Goal: Information Seeking & Learning: Learn about a topic

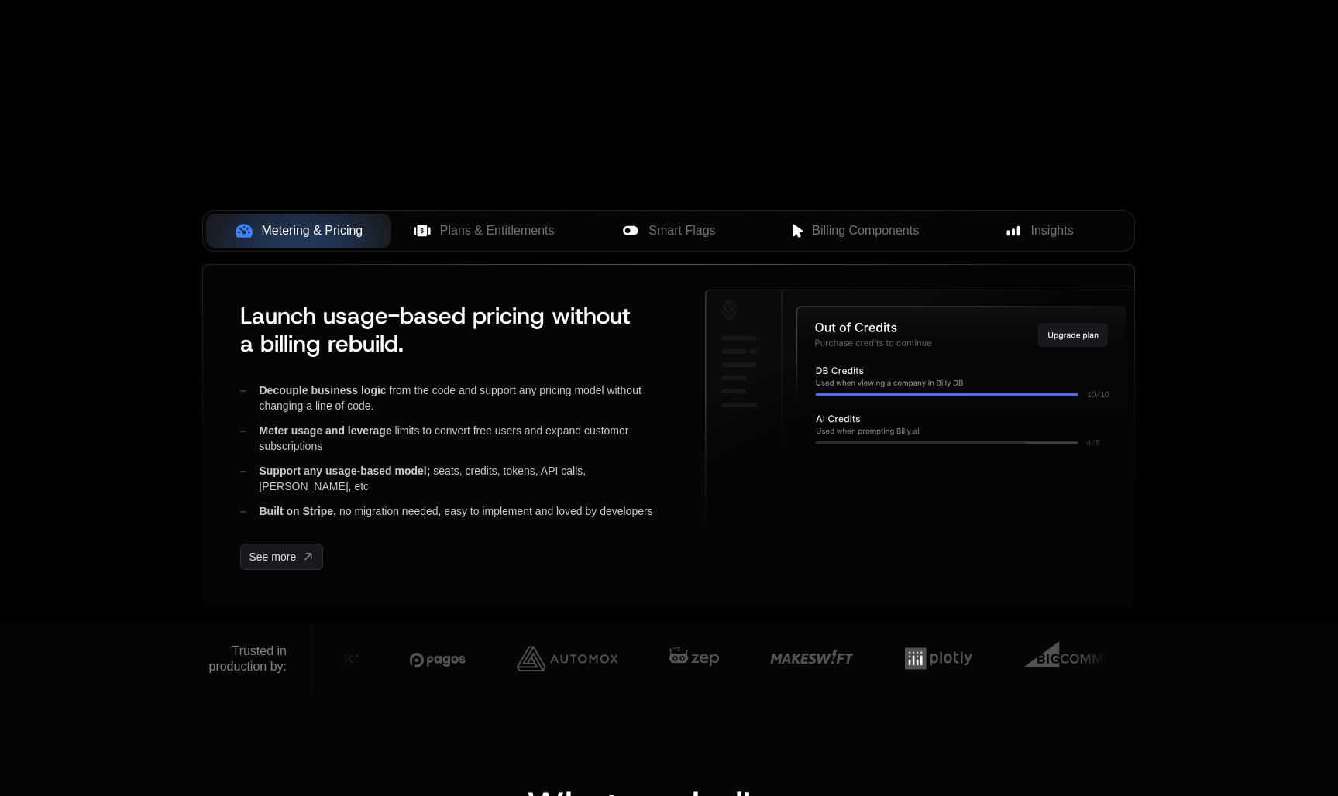
scroll to position [497, 0]
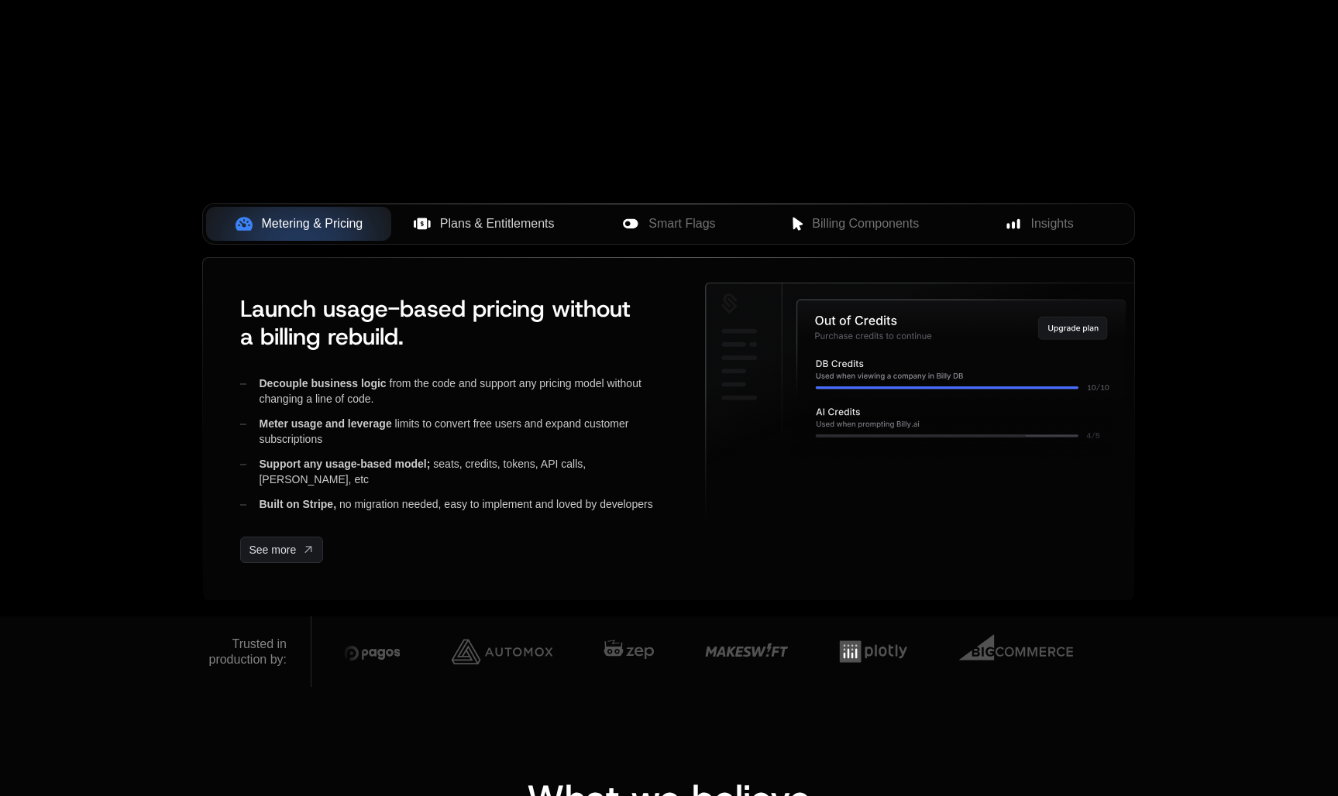
click at [524, 238] on button "Plans & Entitlements" at bounding box center [483, 224] width 185 height 34
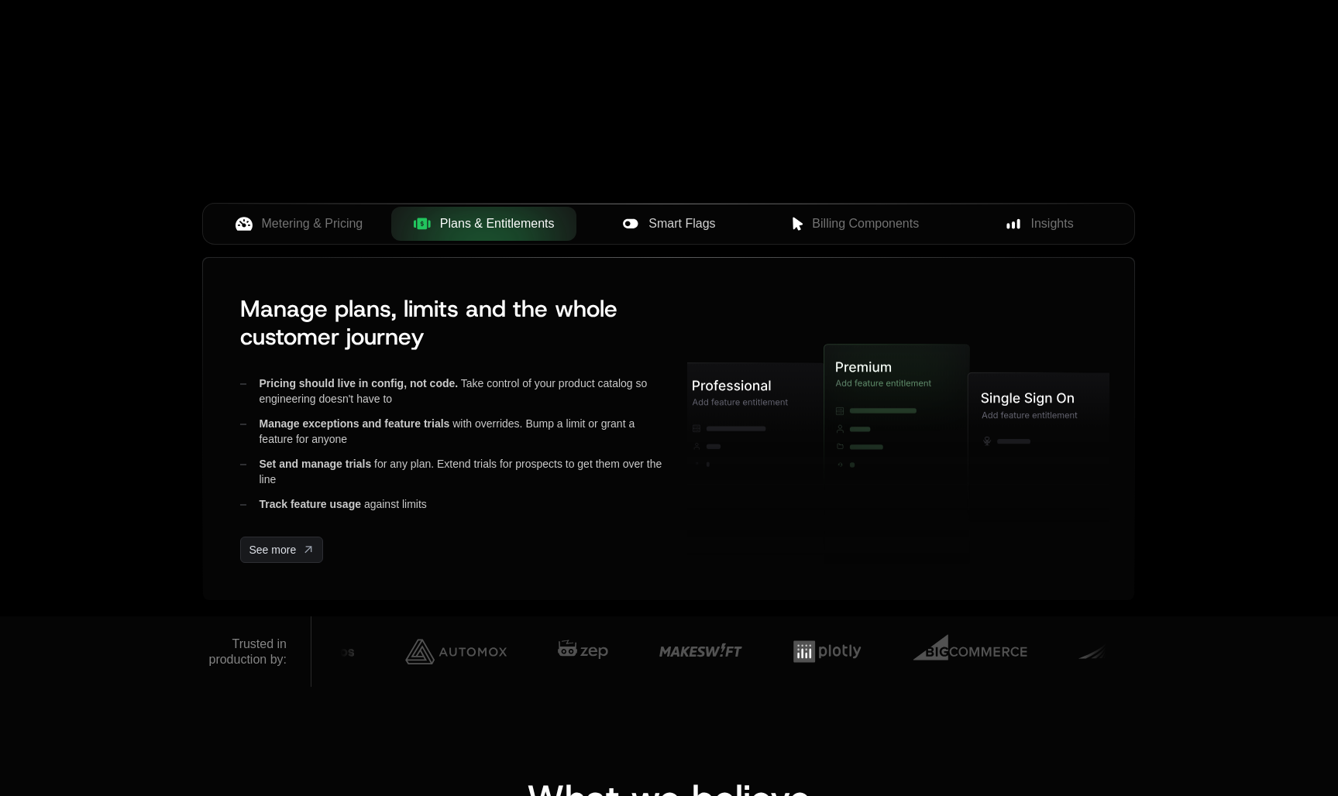
click at [670, 230] on span "Smart Flags" at bounding box center [681, 224] width 67 height 19
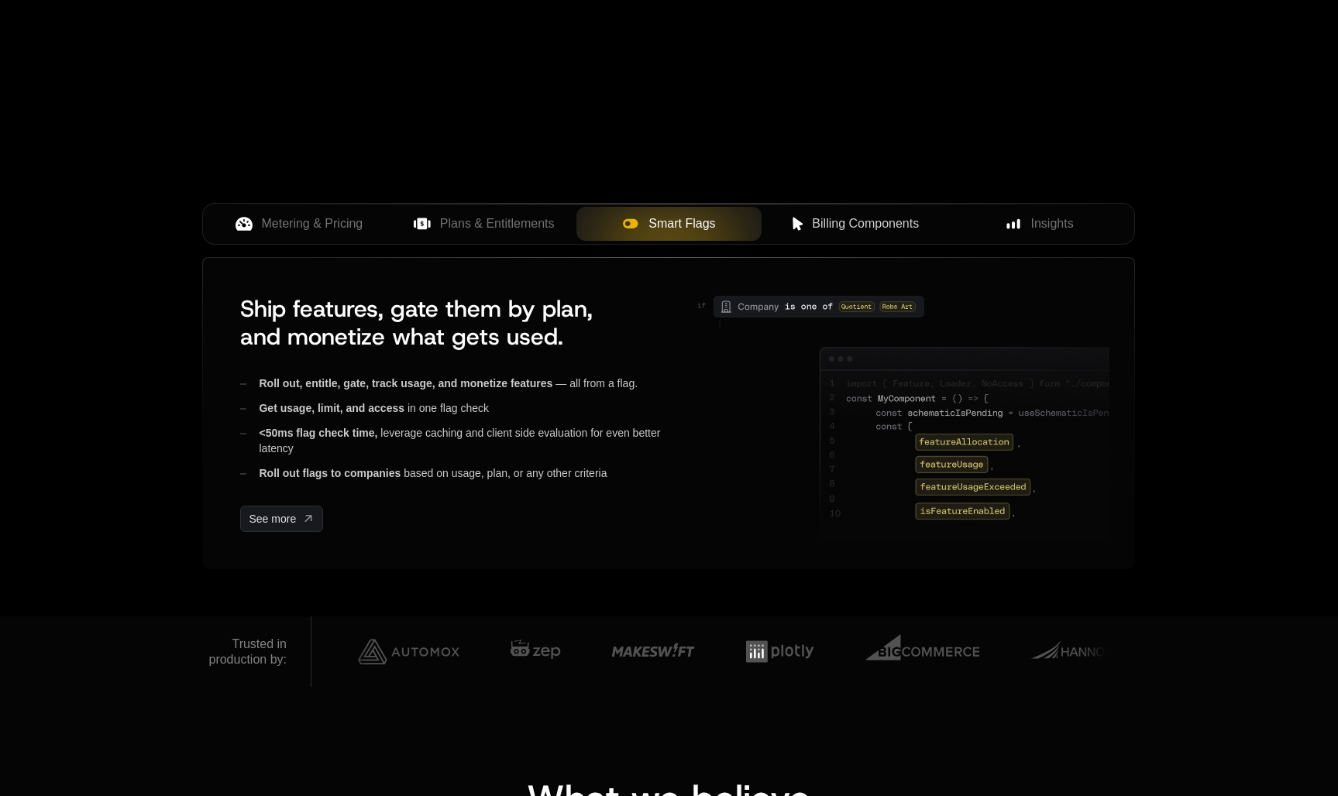
click at [810, 223] on div "Billing Components" at bounding box center [854, 224] width 160 height 19
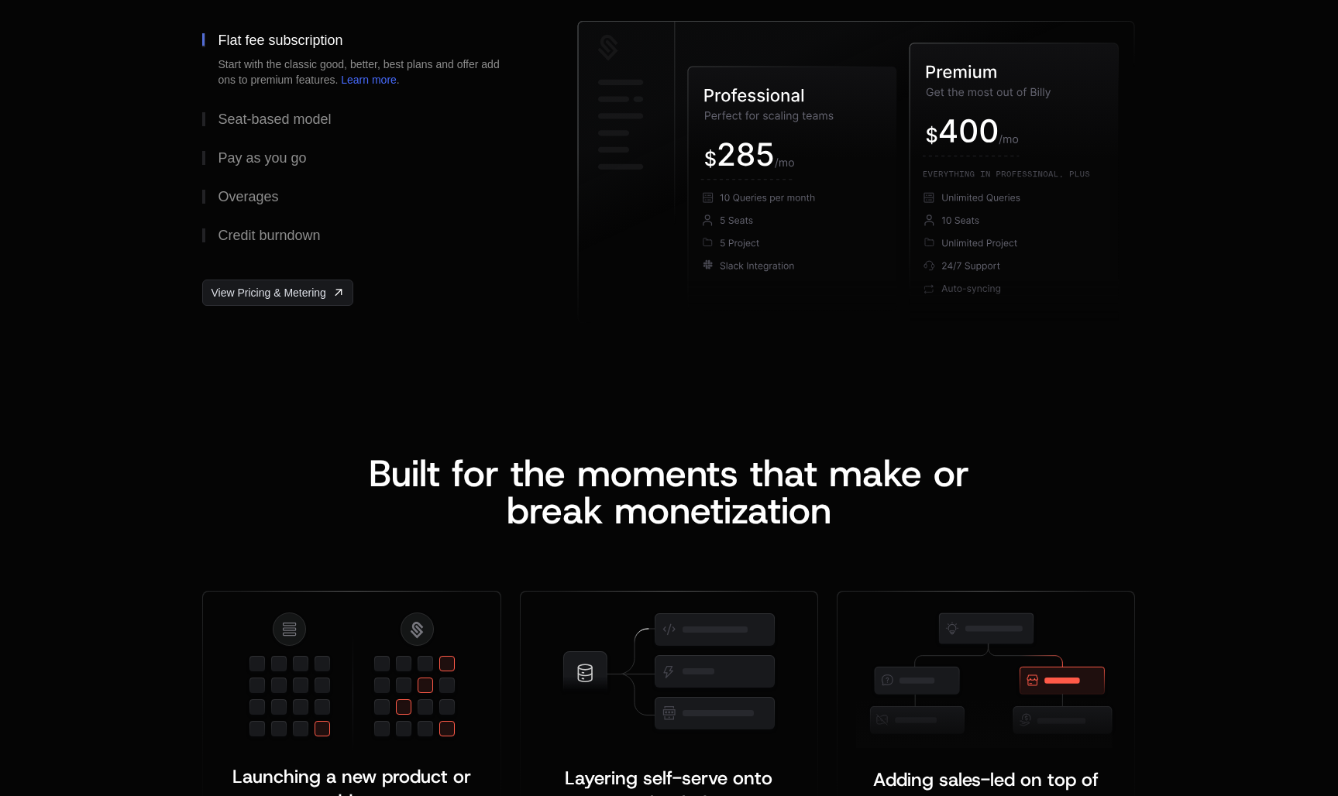
scroll to position [2509, 0]
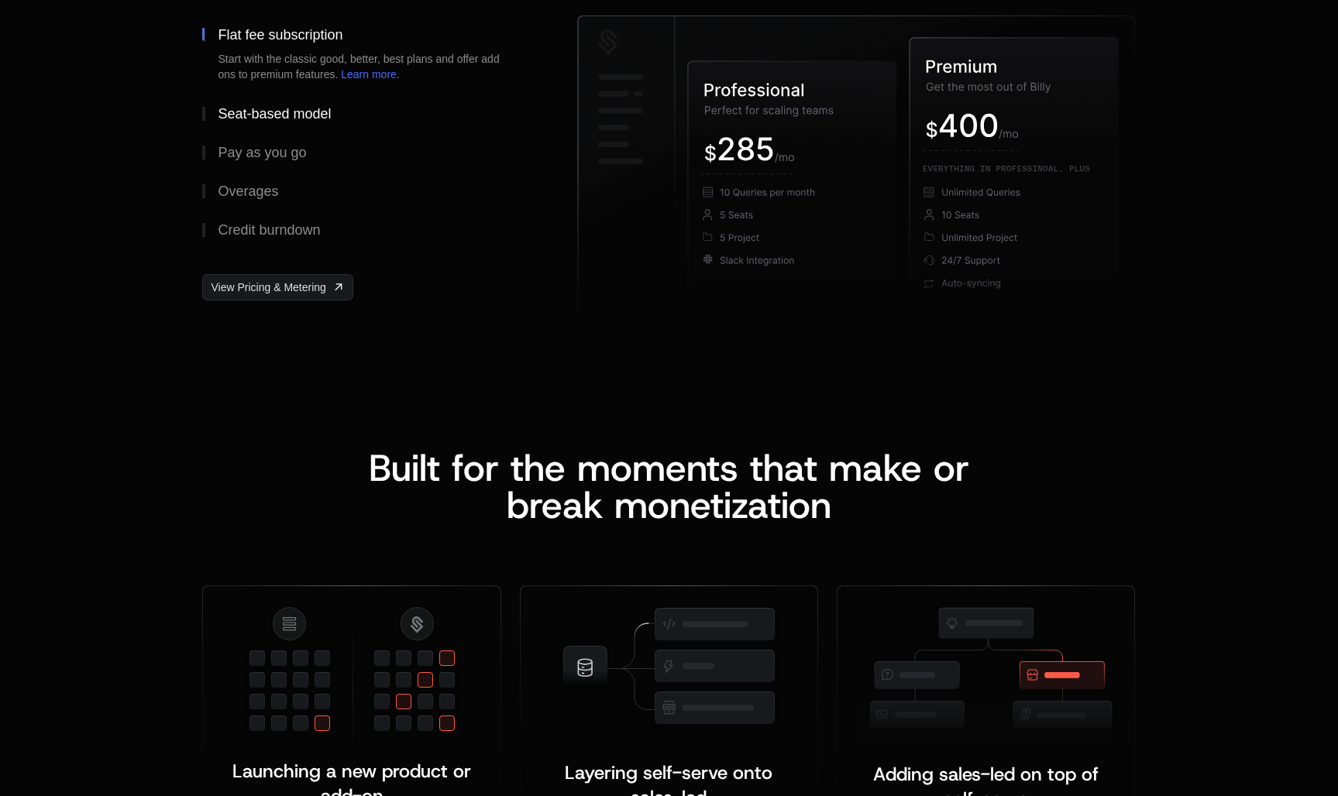
click at [263, 122] on button "Seat-based model" at bounding box center [364, 114] width 325 height 39
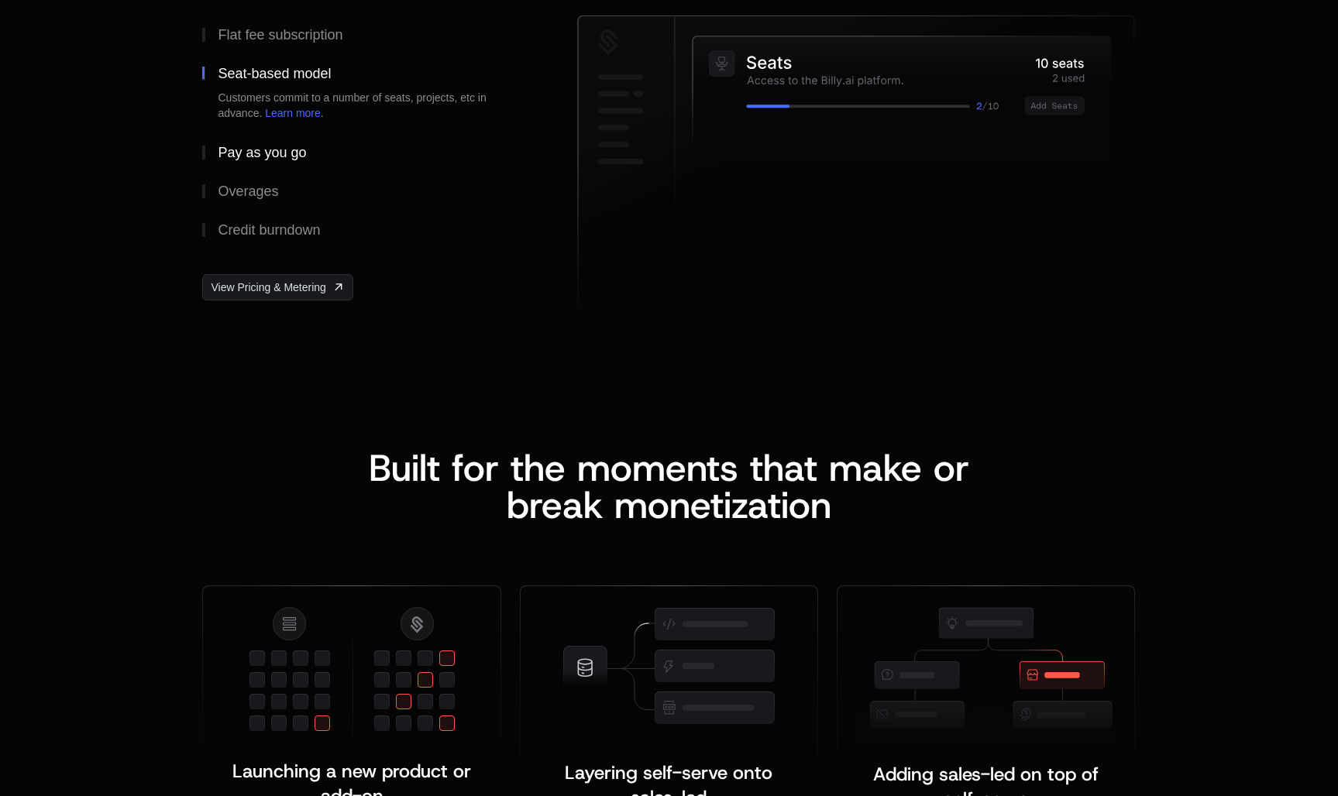
click at [266, 148] on div "Pay as you go" at bounding box center [262, 153] width 88 height 14
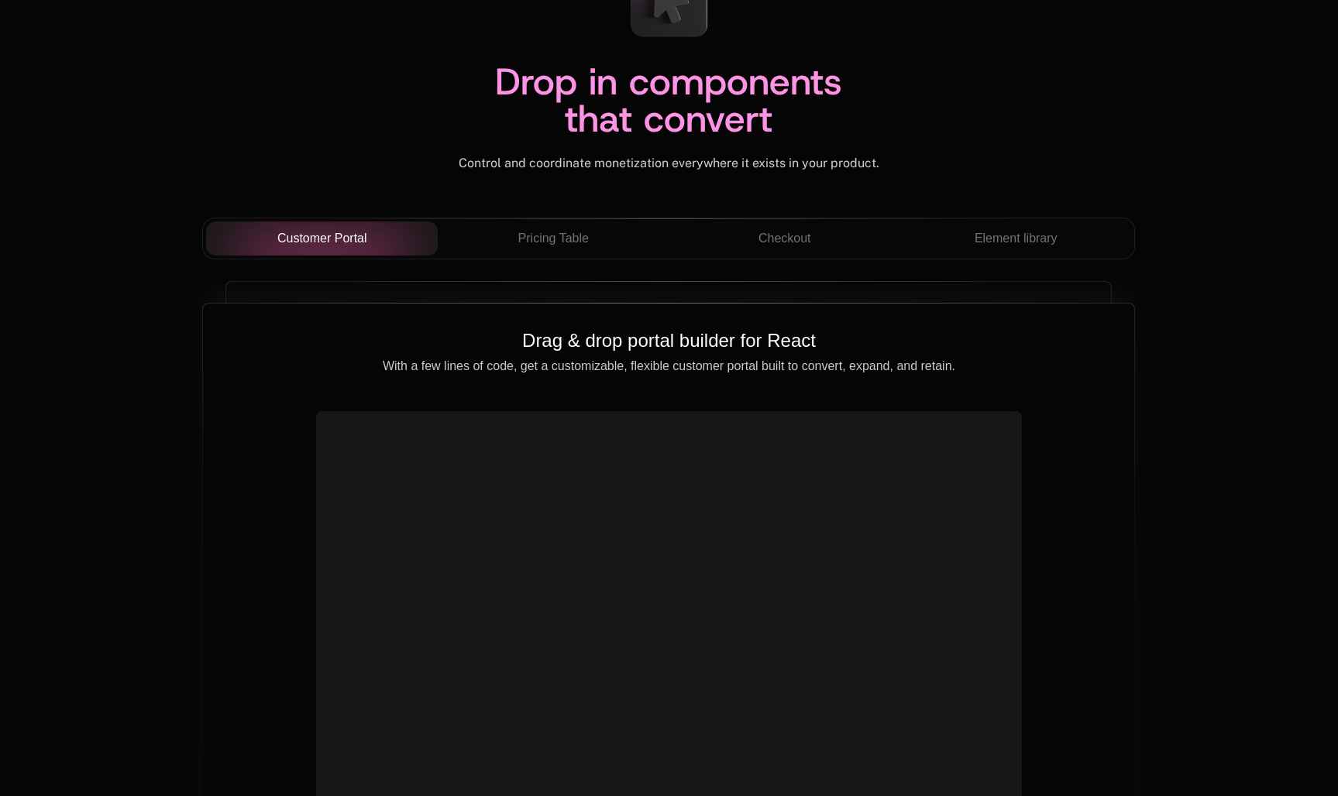
scroll to position [5488, 0]
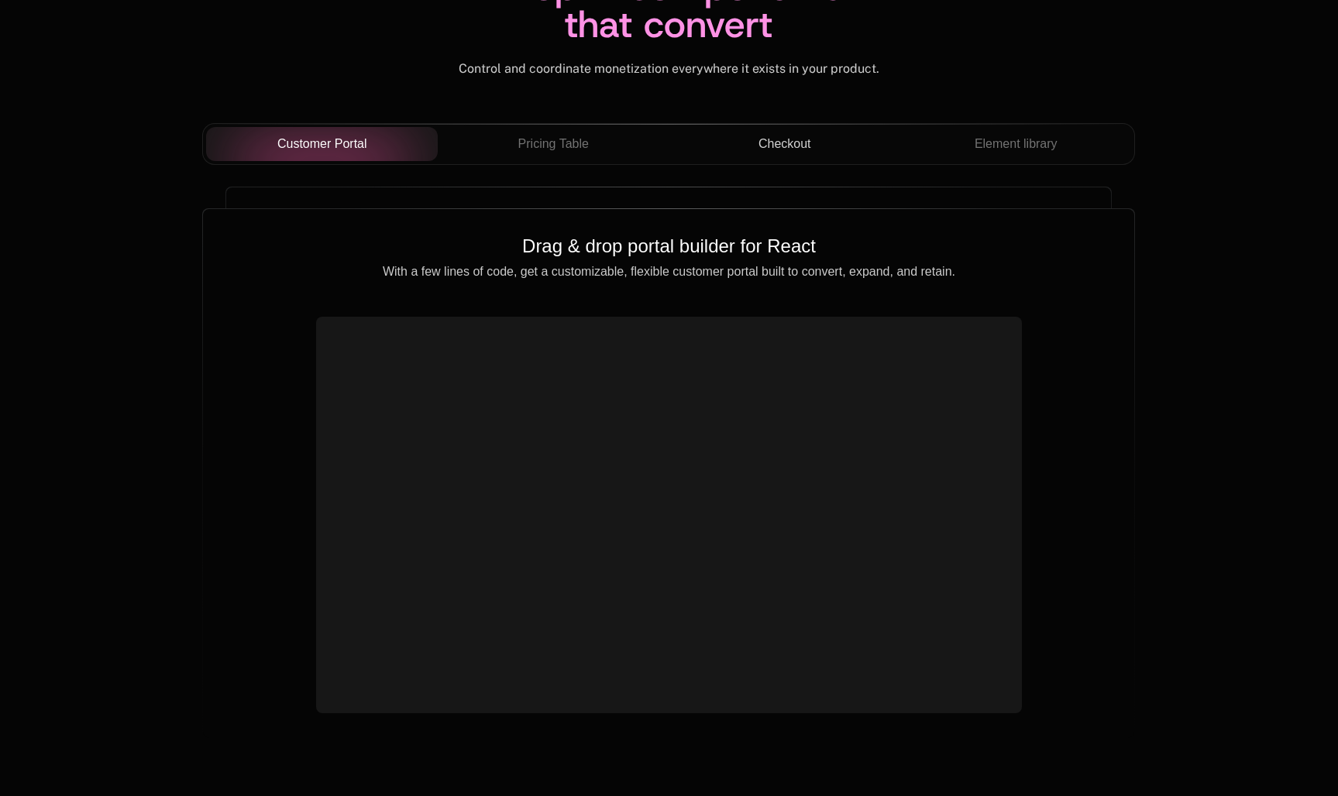
click at [798, 136] on span "Checkout" at bounding box center [784, 144] width 53 height 19
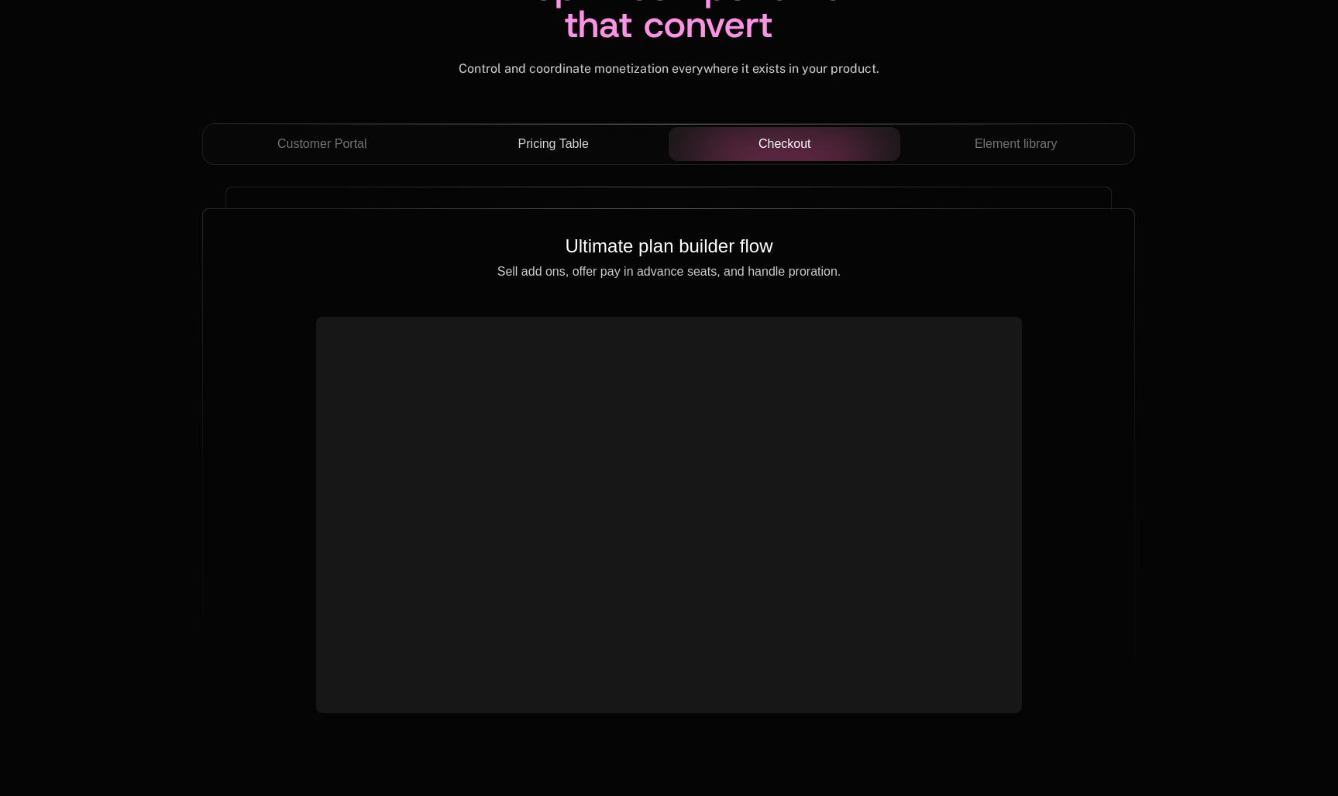
click at [596, 142] on div "Pricing Table" at bounding box center [553, 144] width 207 height 19
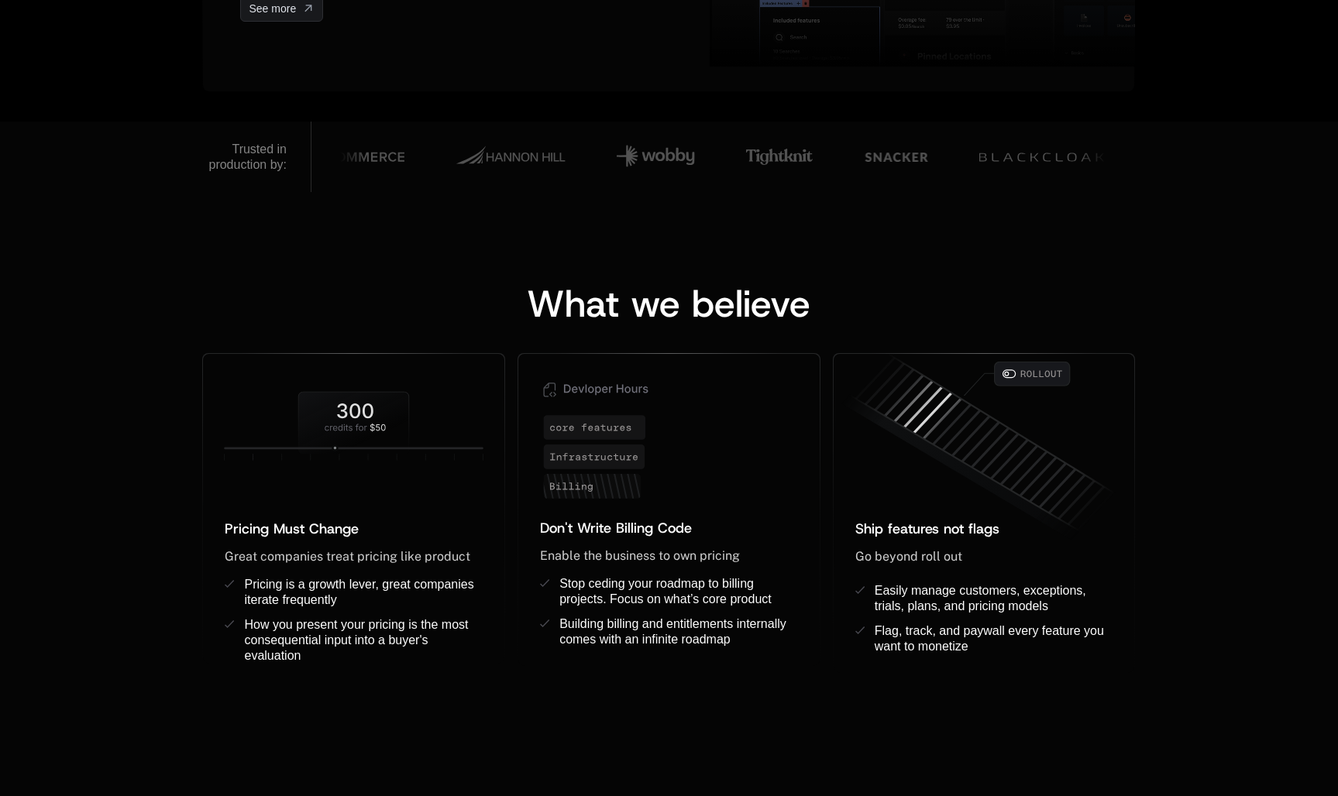
scroll to position [1072, 0]
